Goal: Task Accomplishment & Management: Manage account settings

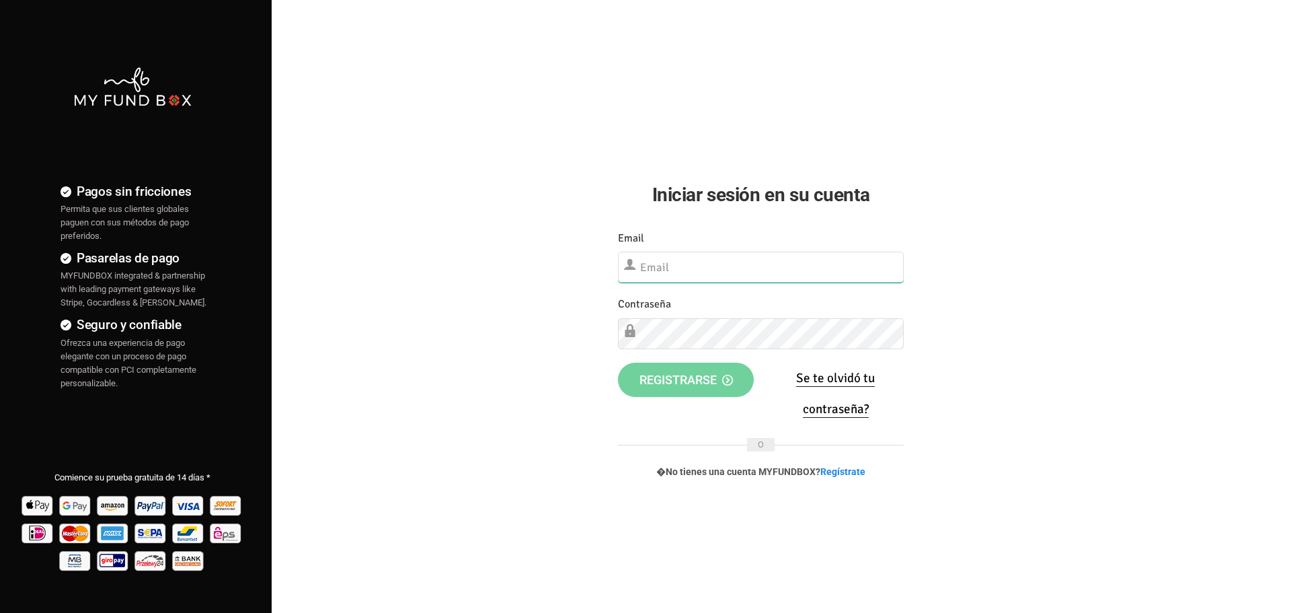
click at [672, 266] on input "text" at bounding box center [761, 267] width 286 height 31
type input "[EMAIL_ADDRESS][DOMAIN_NAME]"
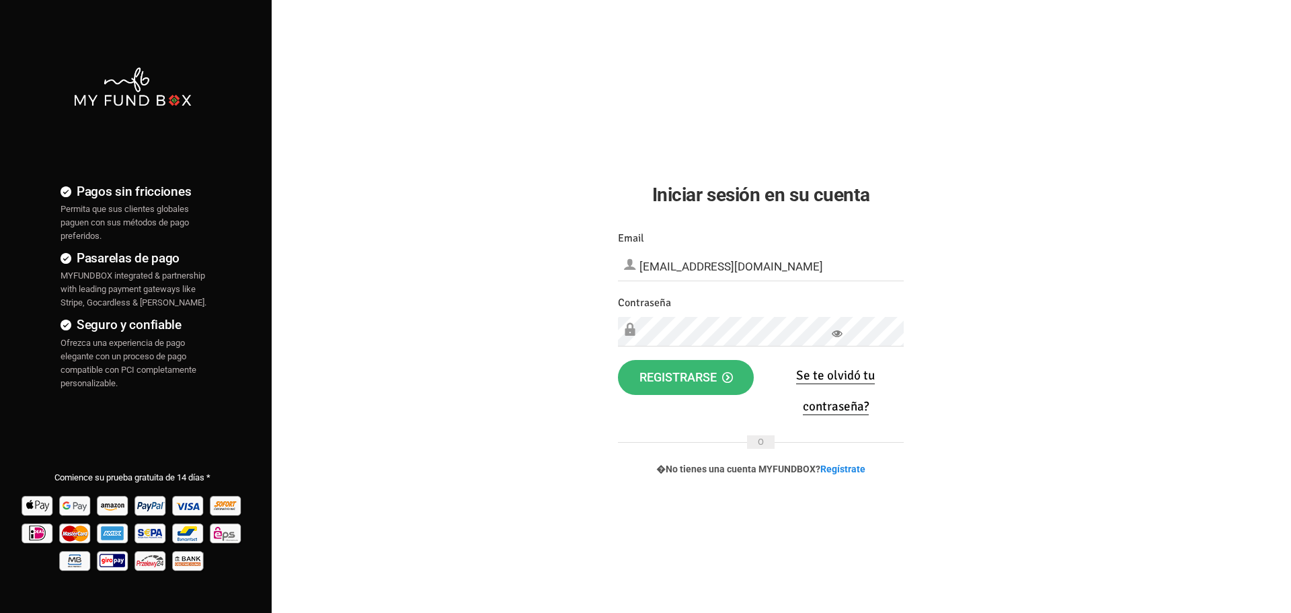
click at [713, 387] on button "Registrarse" at bounding box center [686, 377] width 137 height 35
